Goal: Information Seeking & Learning: Learn about a topic

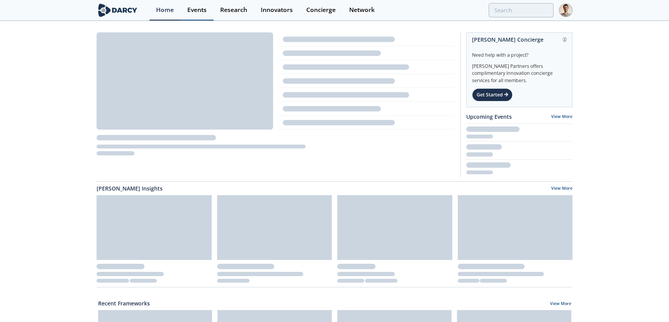
click at [195, 7] on div "Events" at bounding box center [196, 10] width 19 height 6
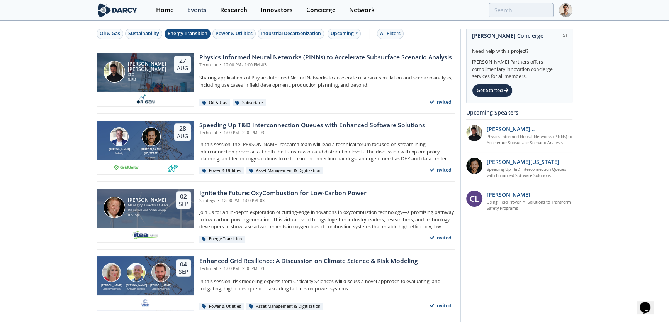
click at [176, 32] on div "Energy Transition" at bounding box center [188, 33] width 40 height 7
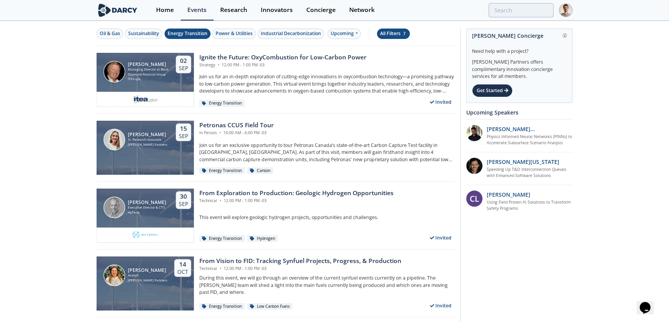
click at [400, 32] on div "All Filters 7" at bounding box center [393, 33] width 27 height 7
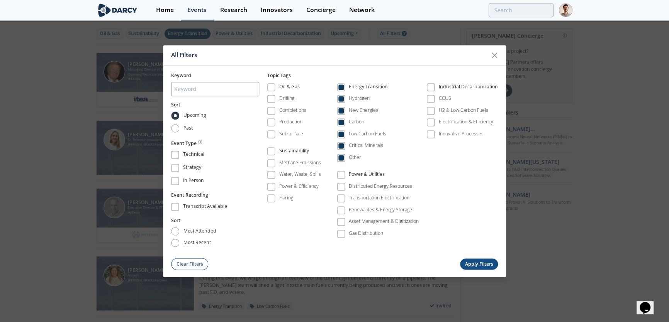
click at [337, 35] on div "All Filters Keyword Sort Upcoming Past Event Type Technical Strategy In Person …" at bounding box center [334, 161] width 669 height 322
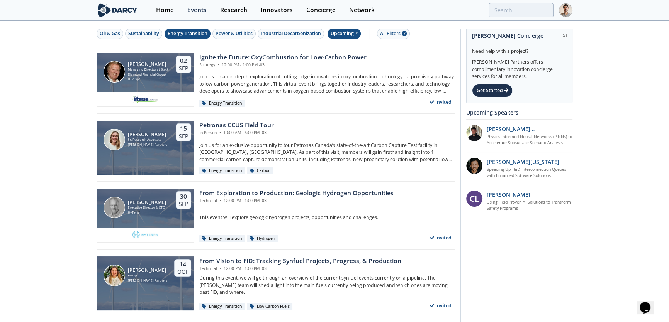
click at [346, 35] on div "Upcoming" at bounding box center [344, 34] width 34 height 10
click at [341, 58] on div "Past" at bounding box center [353, 59] width 48 height 12
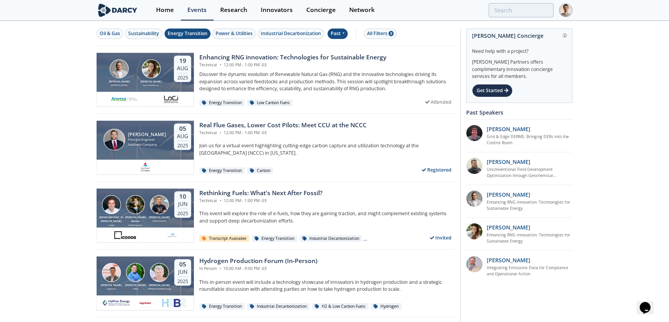
click at [341, 58] on div "Enhancing RNG innovation: Technologies for Sustainable Energy" at bounding box center [292, 57] width 187 height 9
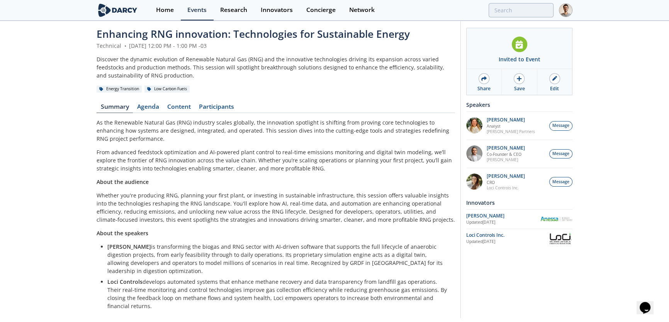
scroll to position [17, 0]
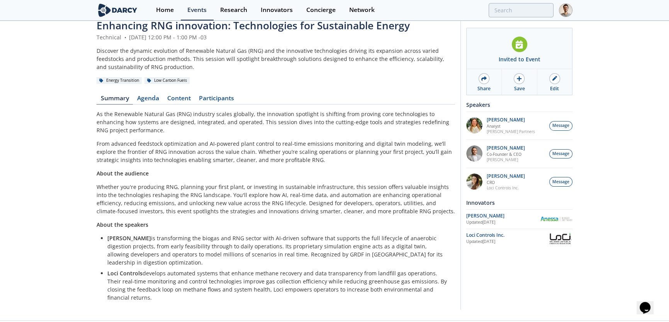
drag, startPoint x: 97, startPoint y: 114, endPoint x: 444, endPoint y: 290, distance: 389.6
click at [444, 290] on div "Enhancing RNG innovation: Technologies for Sustainable Energy Technical • Augus…" at bounding box center [276, 162] width 358 height 289
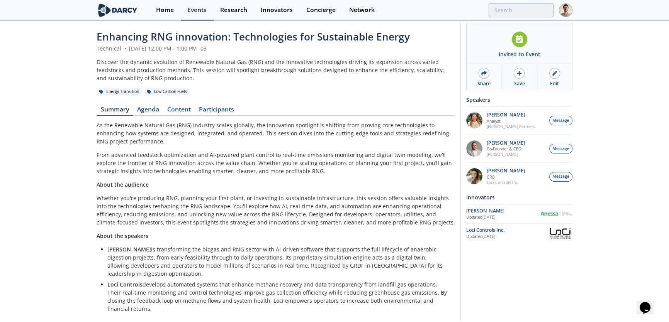
scroll to position [0, 0]
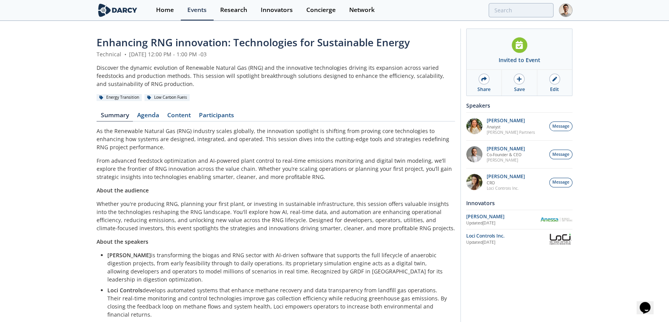
click at [161, 175] on p "From advanced feedstock optimization and AI-powered plant control to real-time …" at bounding box center [276, 169] width 358 height 24
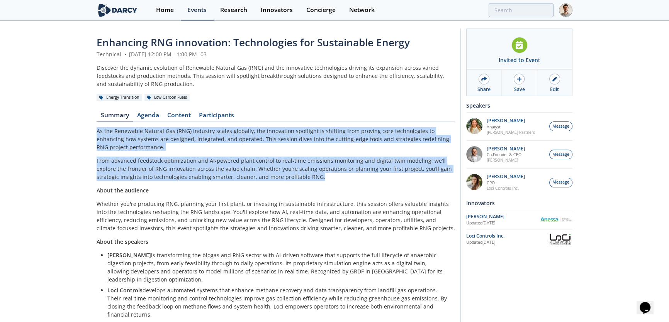
drag, startPoint x: 299, startPoint y: 175, endPoint x: 91, endPoint y: 131, distance: 213.1
click at [91, 131] on div "Enhancing RNG innovation: Technologies for Sustainable Energy Technical • Augus…" at bounding box center [334, 180] width 669 height 316
copy div "As the Renewable Natural Gas (RNG) industry scales globally, the innovation spo…"
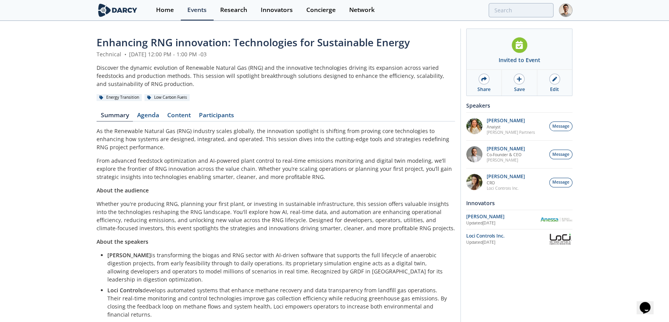
click at [158, 185] on div "As the Renewable Natural Gas (RNG) industry scales globally, the innovation spo…" at bounding box center [276, 223] width 358 height 192
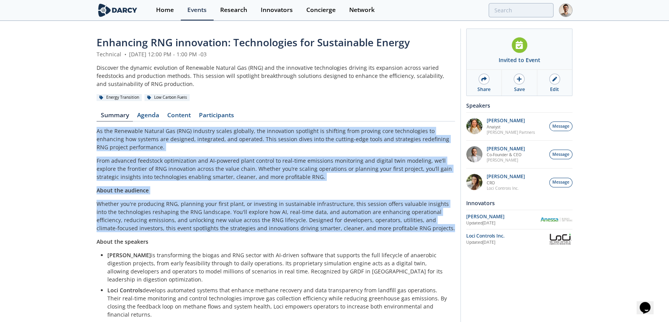
drag, startPoint x: 385, startPoint y: 223, endPoint x: 88, endPoint y: 129, distance: 311.3
click at [88, 129] on div "Enhancing RNG innovation: Technologies for Sustainable Energy Technical • Augus…" at bounding box center [334, 180] width 669 height 316
copy div "As the Renewable Natural Gas (RNG) industry scales globally, the innovation spo…"
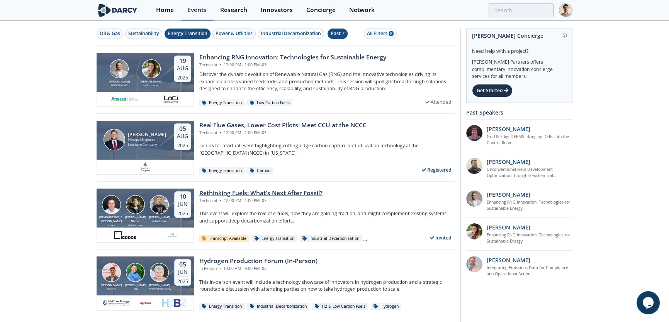
click at [227, 200] on div "Technical • 12:00 PM - 1:00 PM -03" at bounding box center [260, 201] width 123 height 6
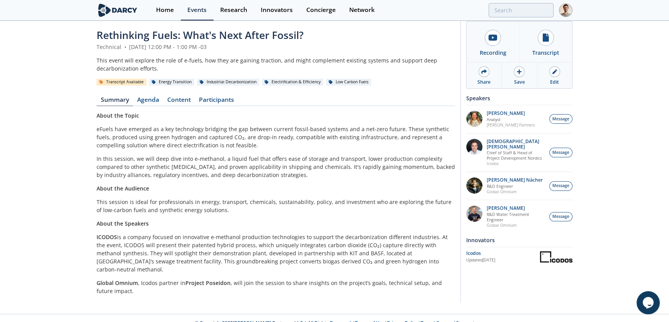
scroll to position [9, 0]
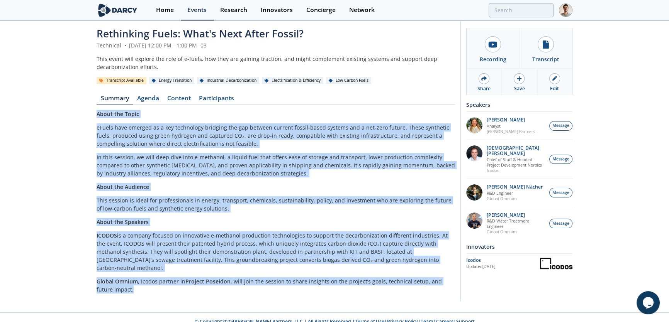
drag, startPoint x: 117, startPoint y: 284, endPoint x: 97, endPoint y: 112, distance: 172.7
click at [97, 112] on div "About the Topic eFuels have emerged as a key technology bridging the gap betwee…" at bounding box center [276, 202] width 358 height 184
copy div "About the Topic eFuels have emerged as a key technology bridging the gap betwee…"
click at [142, 204] on p "This session is ideal for professionals in energy, transport, chemicals, sustai…" at bounding box center [276, 205] width 358 height 16
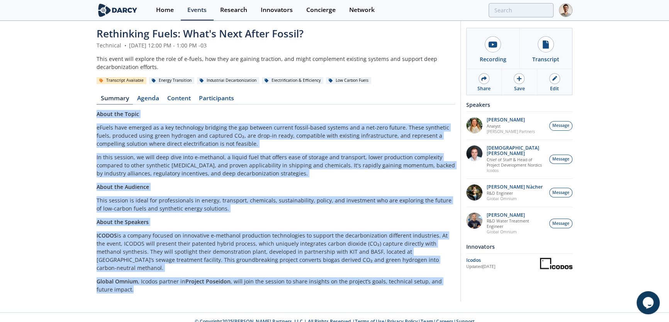
drag, startPoint x: 116, startPoint y: 283, endPoint x: 86, endPoint y: 109, distance: 176.0
click at [86, 109] on div "Rethinking Fuels: What's Next After Fossil? Technical • June 10, 2025 12:00 PM …" at bounding box center [334, 163] width 669 height 300
drag, startPoint x: 116, startPoint y: 197, endPoint x: 167, endPoint y: 216, distance: 54.6
click at [117, 197] on p "This session is ideal for professionals in energy, transport, chemicals, sustai…" at bounding box center [276, 205] width 358 height 16
click at [177, 223] on p "About the Speakers" at bounding box center [276, 222] width 358 height 8
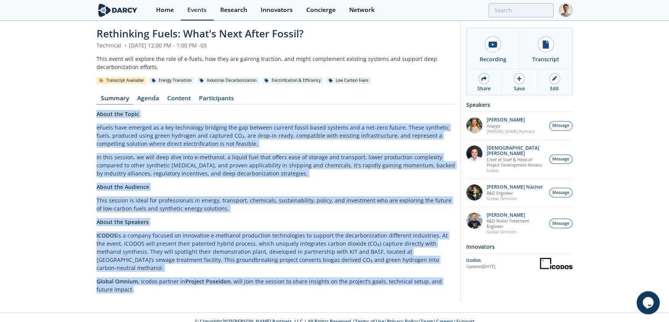
click at [228, 206] on p "This session is ideal for professionals in energy, transport, chemicals, sustai…" at bounding box center [276, 205] width 358 height 16
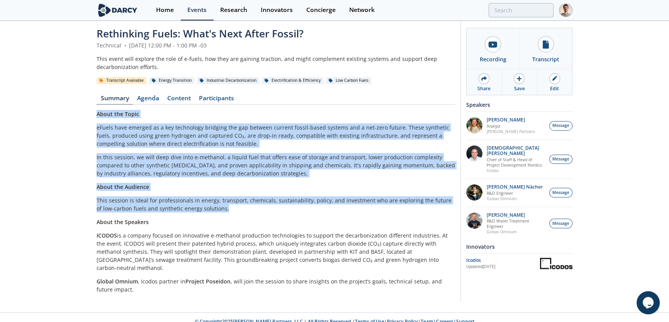
drag, startPoint x: 224, startPoint y: 209, endPoint x: 81, endPoint y: 110, distance: 173.8
click at [81, 110] on div "Rethinking Fuels: What's Next After Fossil? Technical • June 10, 2025 12:00 PM …" at bounding box center [334, 163] width 669 height 300
copy div "About the Topic eFuels have emerged as a key technology bridging the gap betwee…"
click at [550, 85] on div "Edit" at bounding box center [554, 88] width 9 height 7
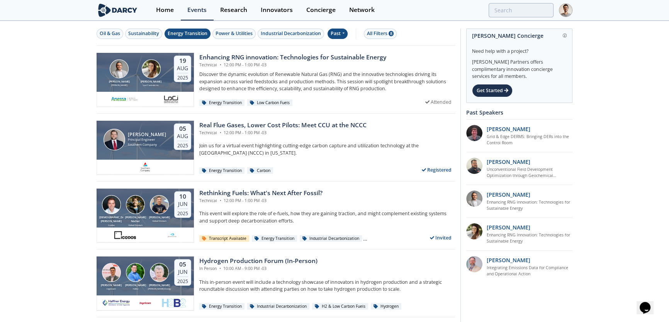
click at [342, 35] on div "Past" at bounding box center [337, 34] width 20 height 10
click at [340, 44] on div "Upcoming" at bounding box center [353, 47] width 48 height 12
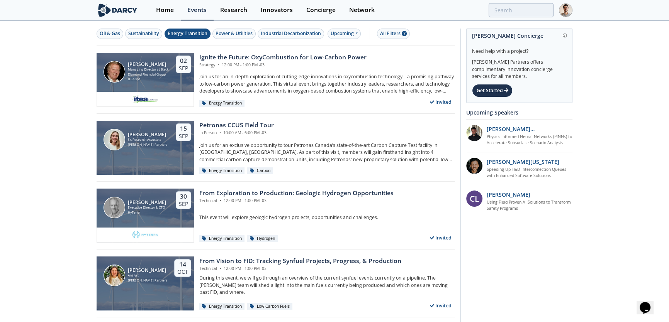
click at [336, 56] on div "Ignite the Future: OxyCombustion for Low-Carbon Power" at bounding box center [282, 57] width 167 height 9
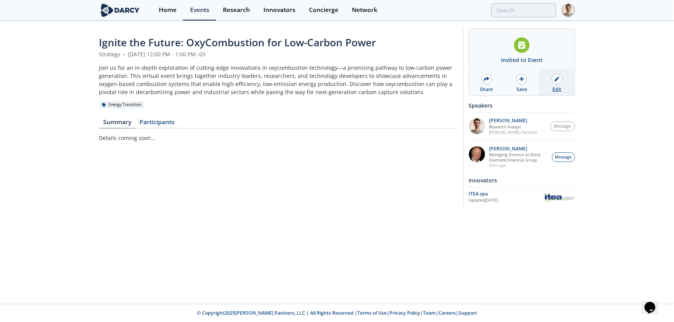
click at [555, 85] on link "Edit" at bounding box center [556, 83] width 35 height 26
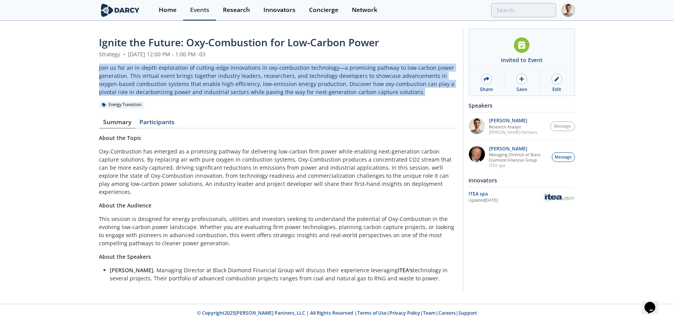
drag, startPoint x: 387, startPoint y: 93, endPoint x: 96, endPoint y: 66, distance: 292.4
click at [96, 66] on div "Ignite the Future: Oxy-Combustion for Low-Carbon Power Strategy • September 2, …" at bounding box center [337, 162] width 674 height 280
click at [298, 76] on div "Join us for an in-depth exploration of cutting-edge innovations in oxy-combusti…" at bounding box center [278, 80] width 358 height 32
